Goal: Task Accomplishment & Management: Use online tool/utility

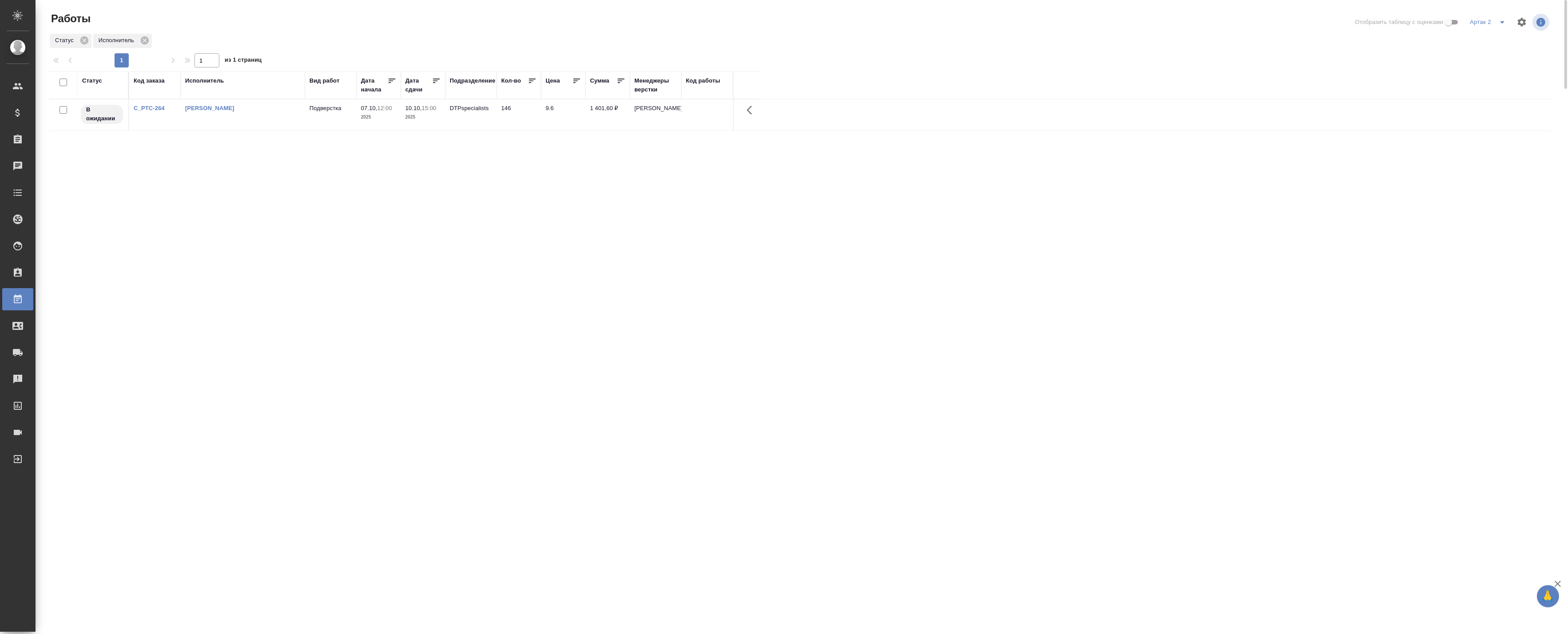
click at [1494, 21] on button "split button" at bounding box center [1502, 22] width 18 height 14
click at [1484, 49] on li "Стандартные настройки" at bounding box center [1489, 54] width 85 height 14
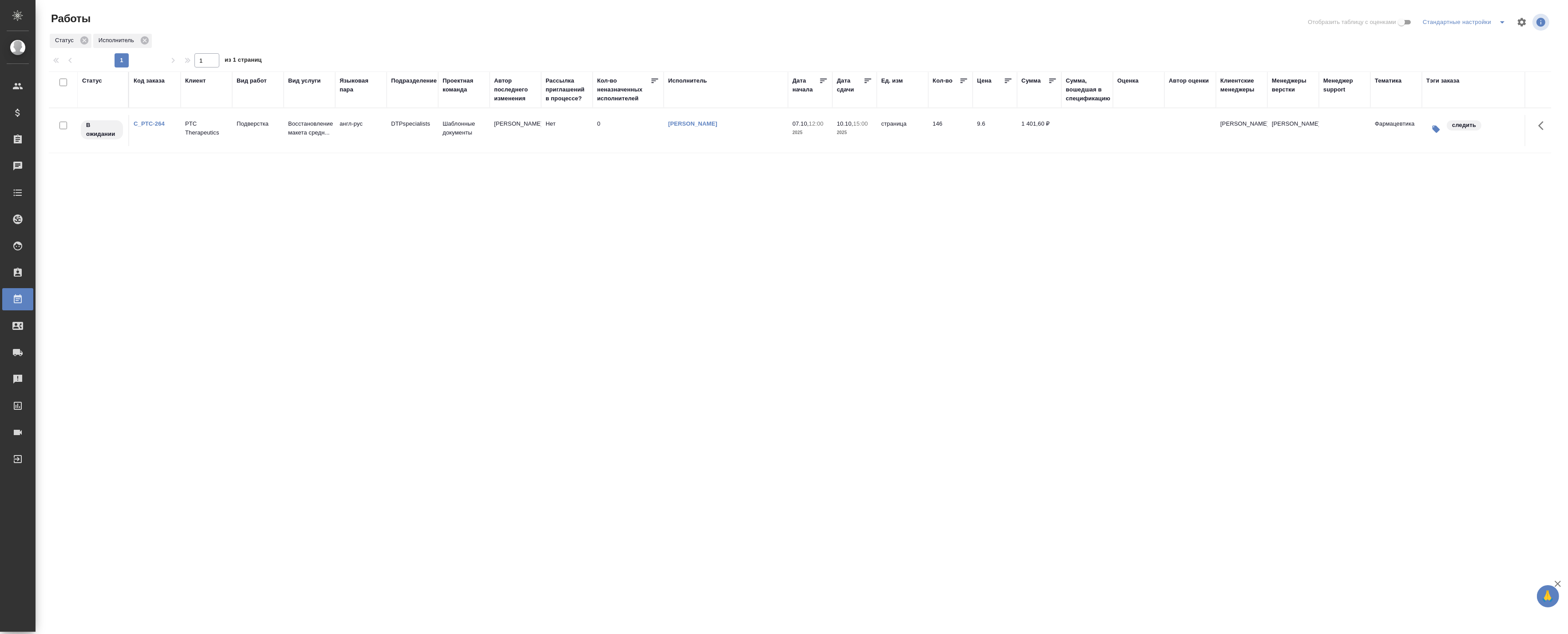
click at [1499, 21] on icon "split button" at bounding box center [1502, 22] width 11 height 11
click at [1480, 38] on li "Fresh meat" at bounding box center [1466, 39] width 90 height 14
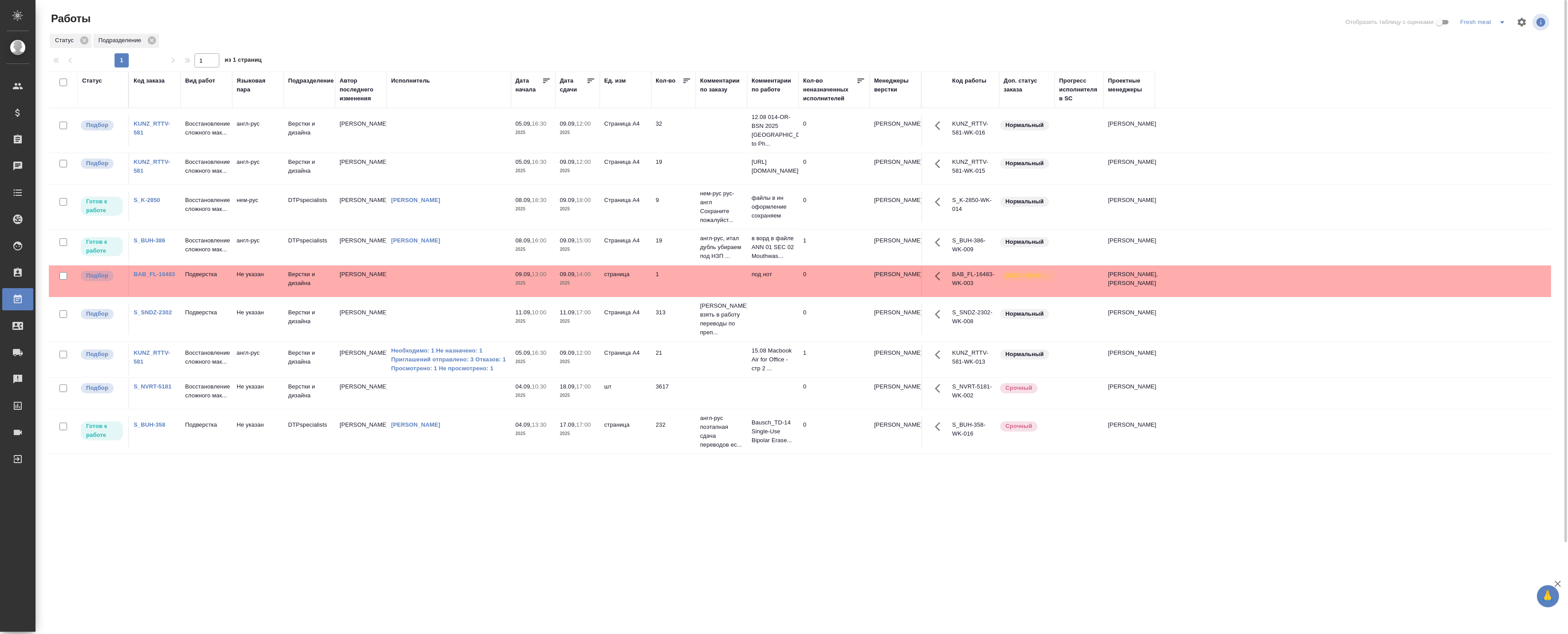
click at [1499, 21] on icon "split button" at bounding box center [1502, 22] width 11 height 11
